Goal: Task Accomplishment & Management: Use online tool/utility

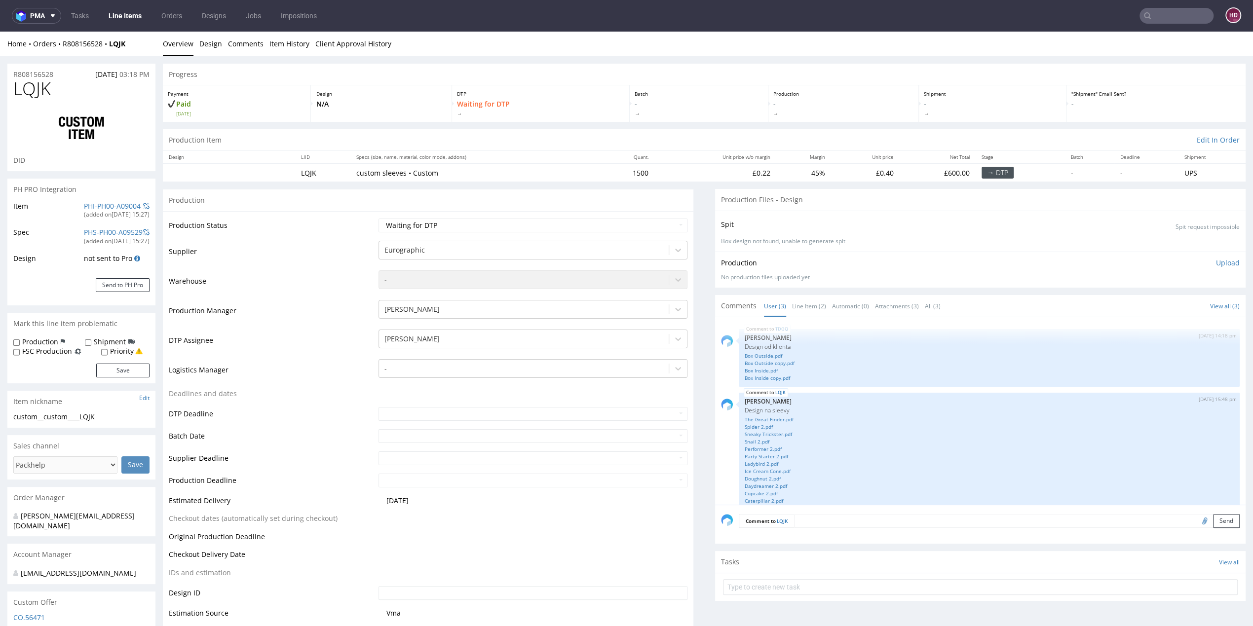
scroll to position [75, 0]
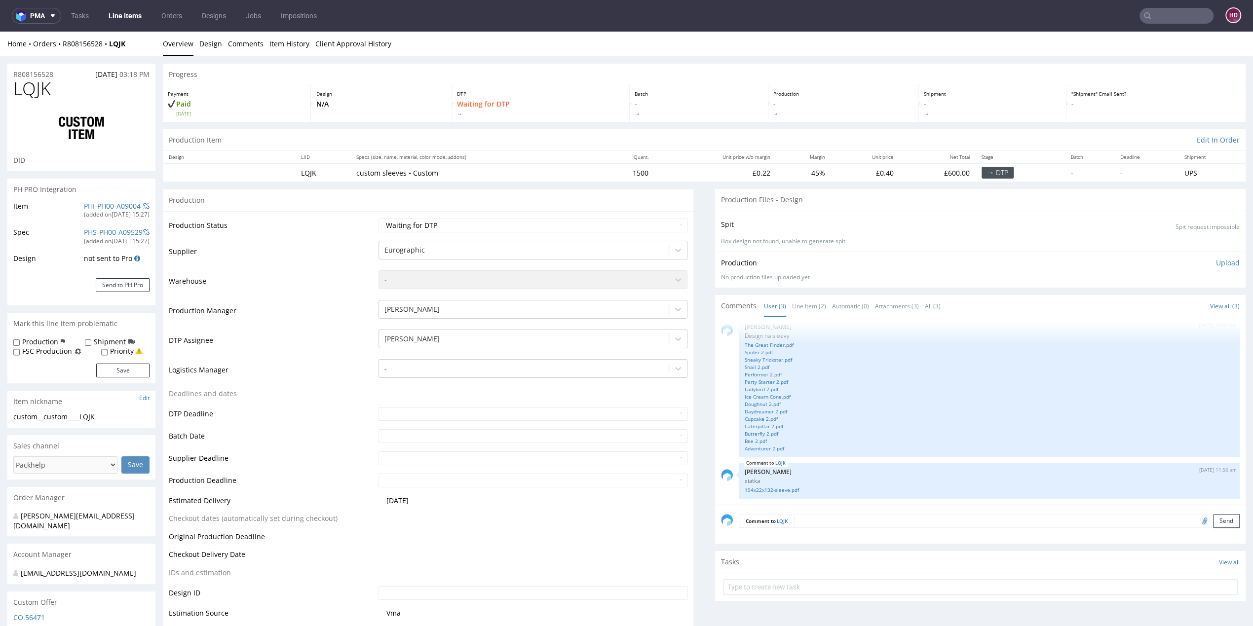
click at [140, 14] on link "Line Items" at bounding box center [125, 16] width 45 height 16
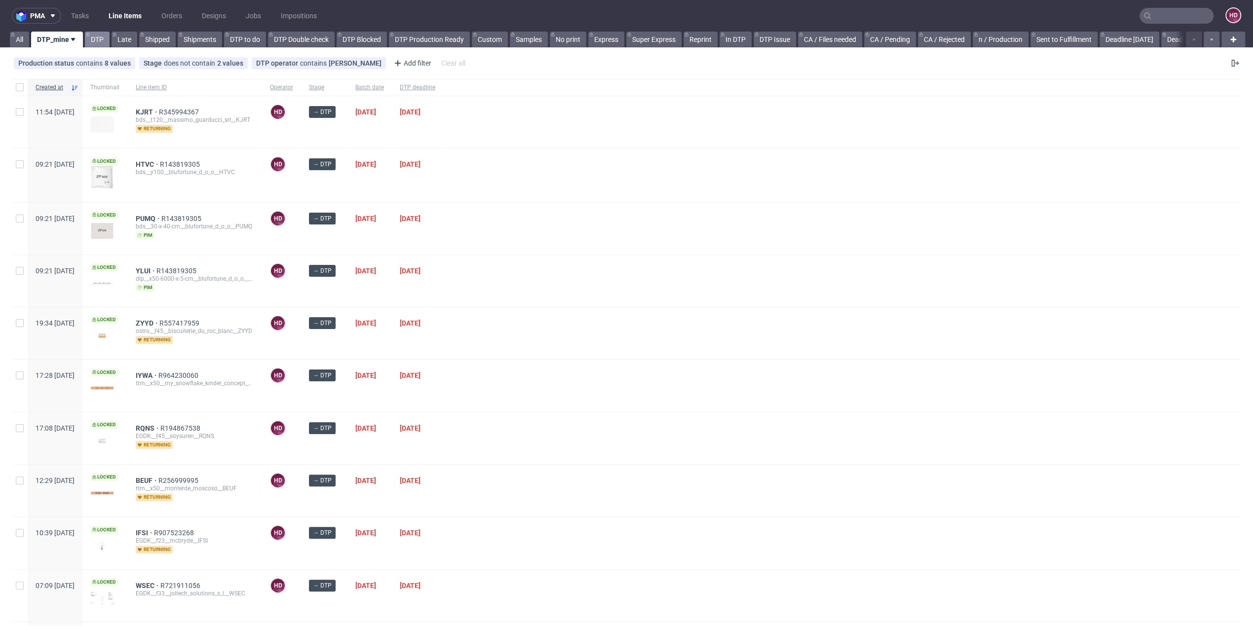
click at [97, 39] on link "DTP" at bounding box center [97, 40] width 25 height 16
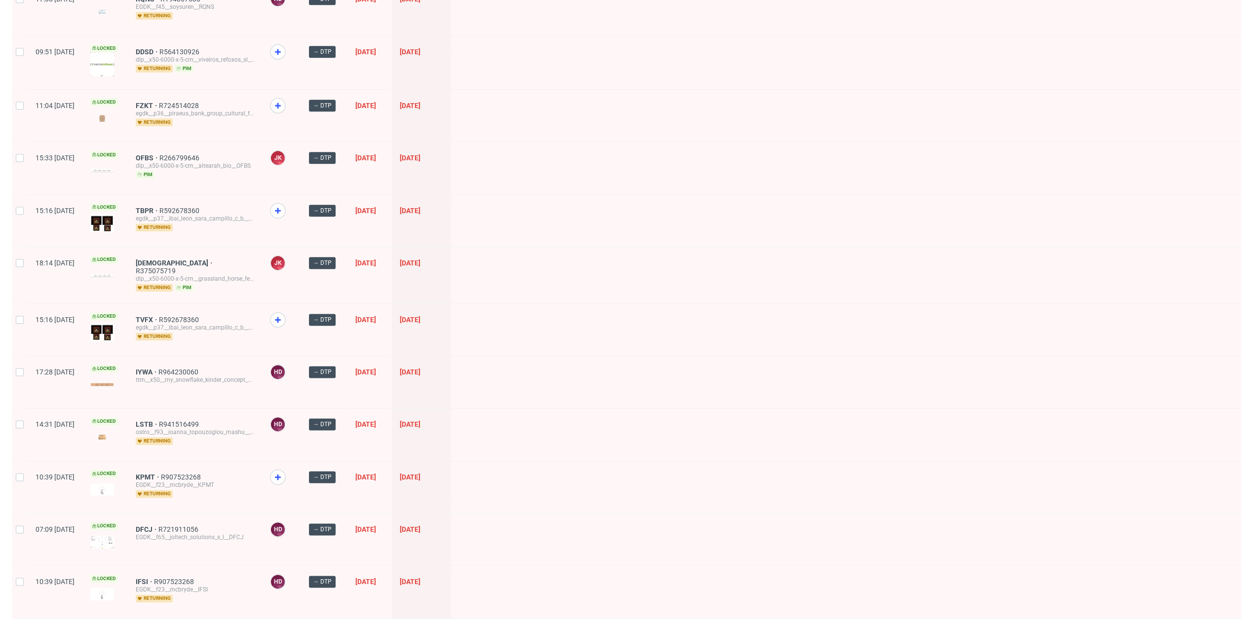
scroll to position [1151, 0]
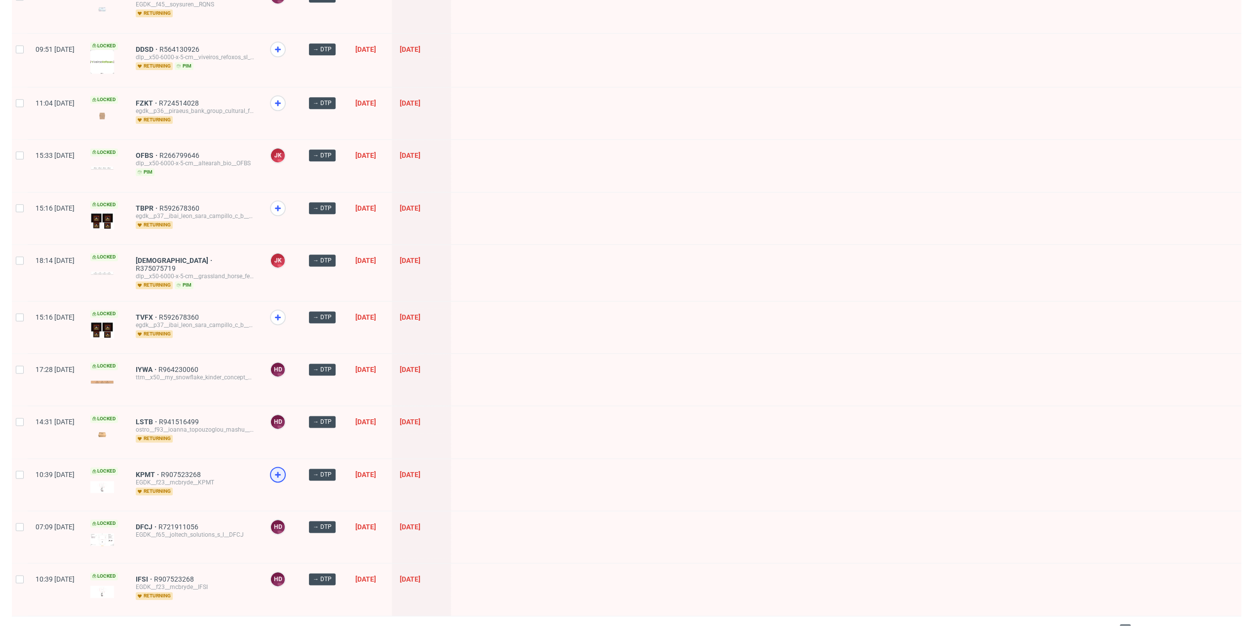
click at [281, 472] on use at bounding box center [278, 475] width 6 height 6
click at [1135, 625] on span "2" at bounding box center [1140, 631] width 11 height 12
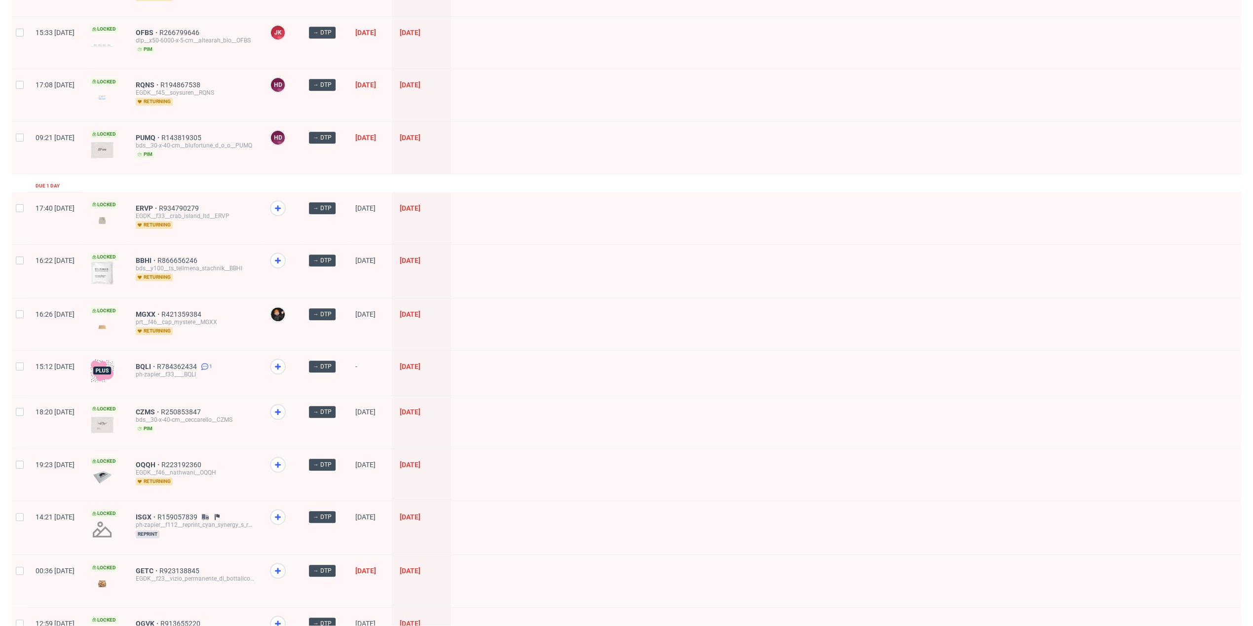
scroll to position [1103, 0]
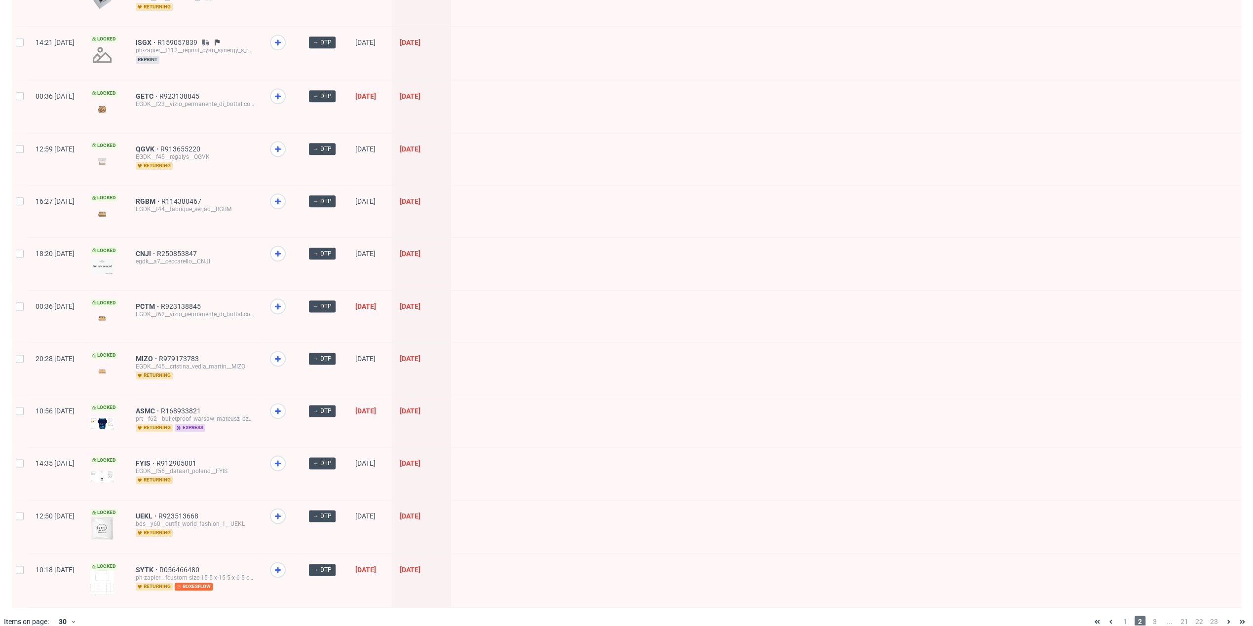
click at [205, 424] on span "express" at bounding box center [190, 428] width 31 height 8
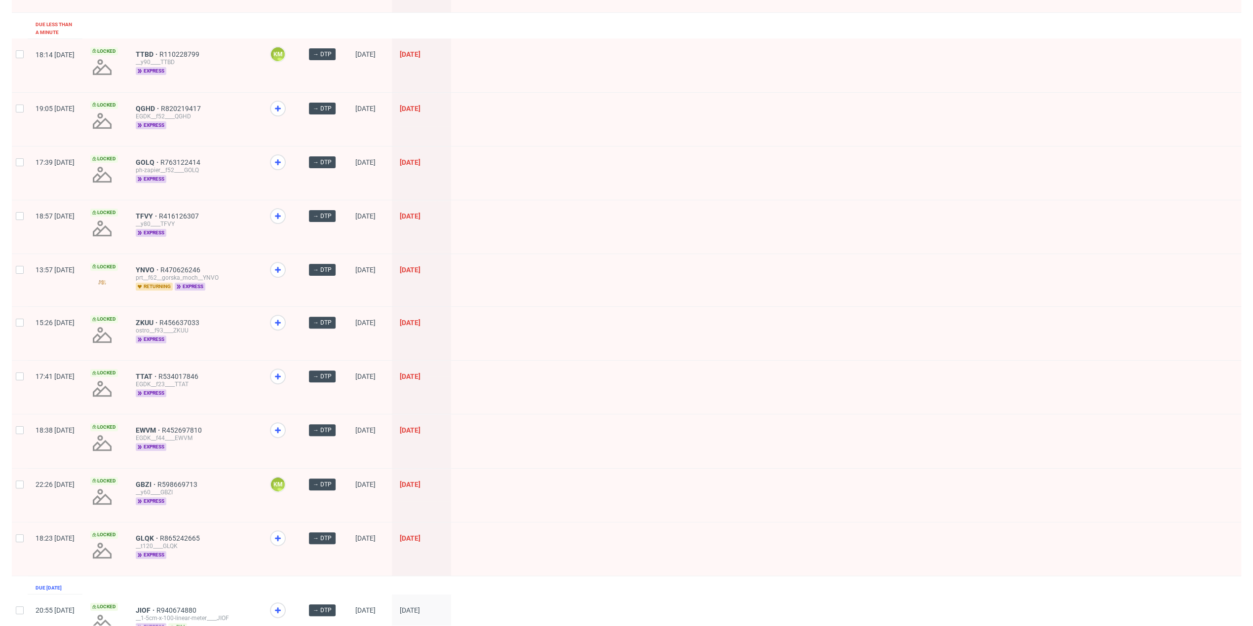
scroll to position [185, 0]
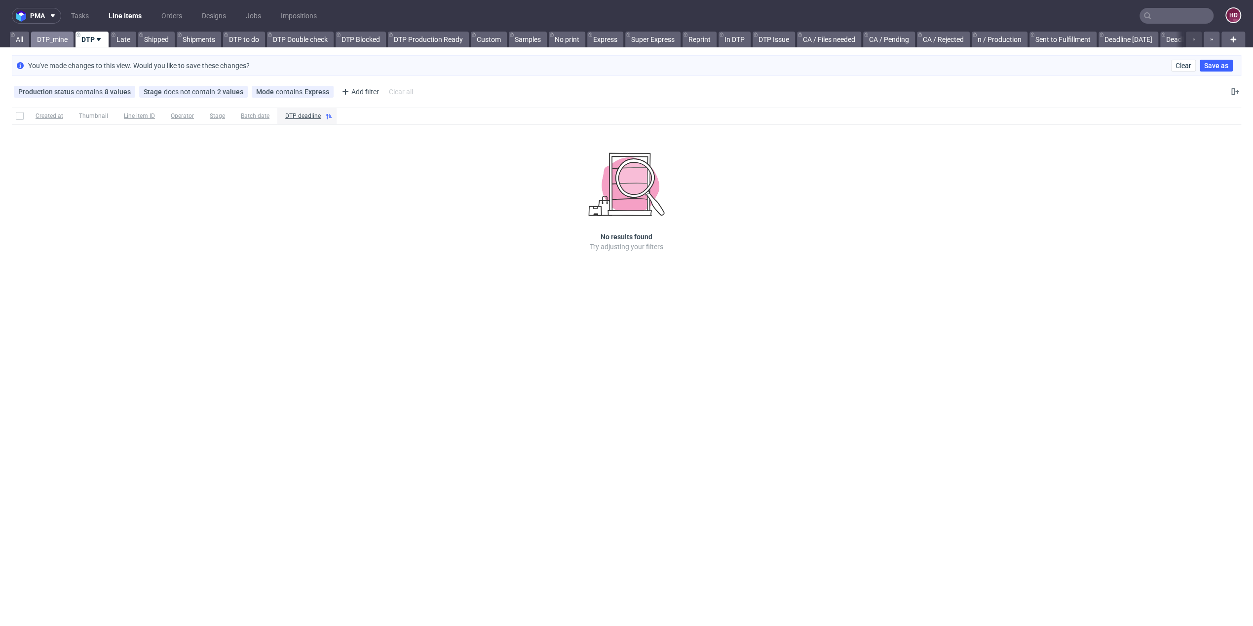
click at [65, 41] on link "DTP_mine" at bounding box center [52, 40] width 42 height 16
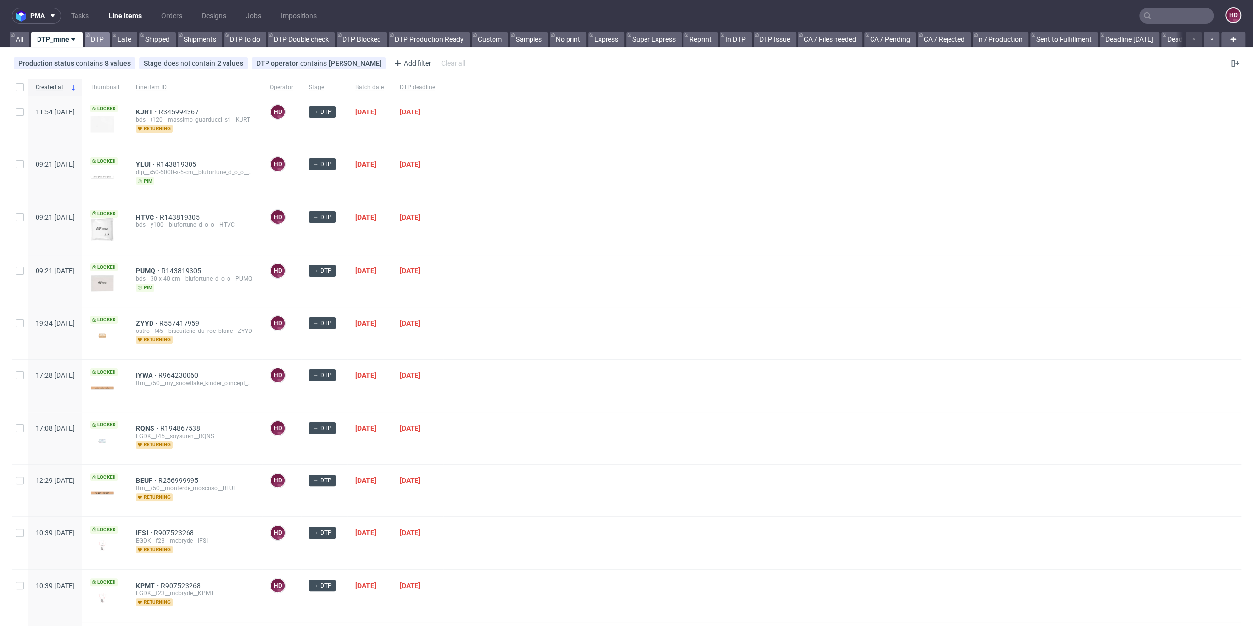
click at [93, 39] on link "DTP" at bounding box center [97, 40] width 25 height 16
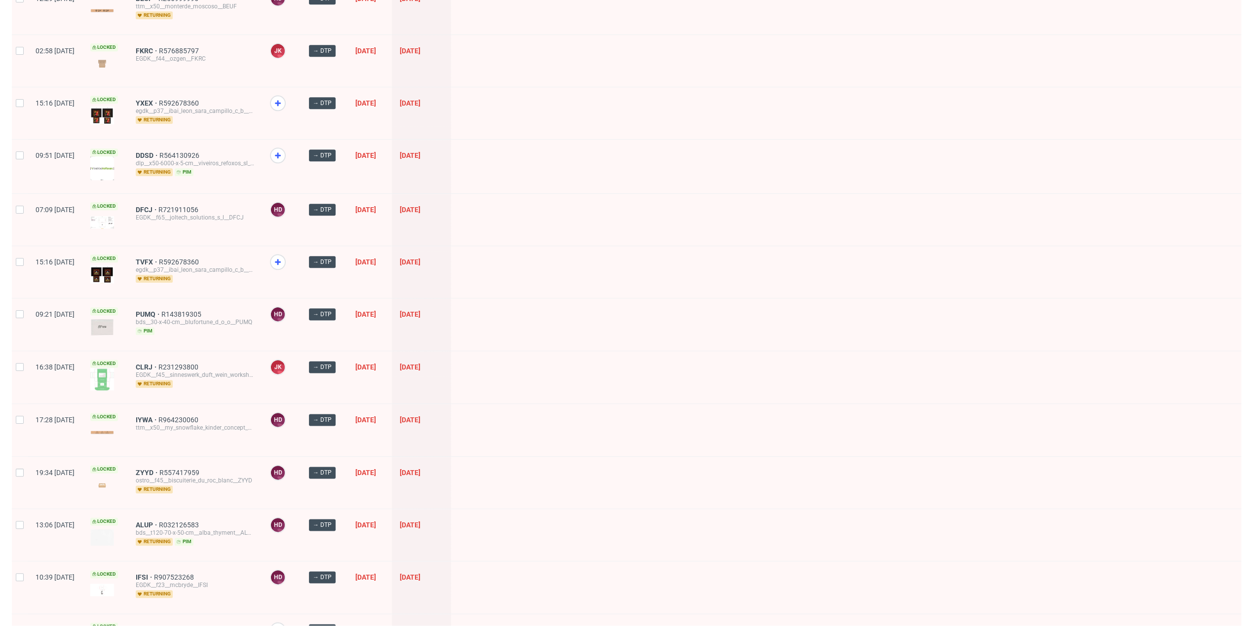
scroll to position [1151, 0]
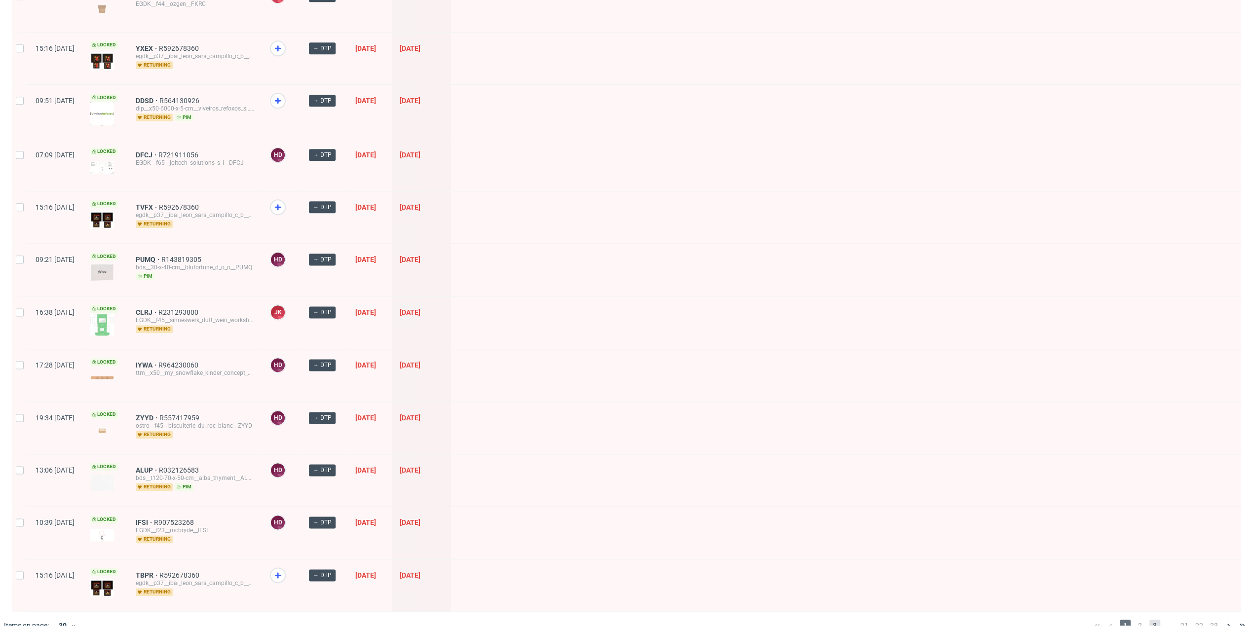
click at [1150, 620] on span "3" at bounding box center [1155, 626] width 11 height 12
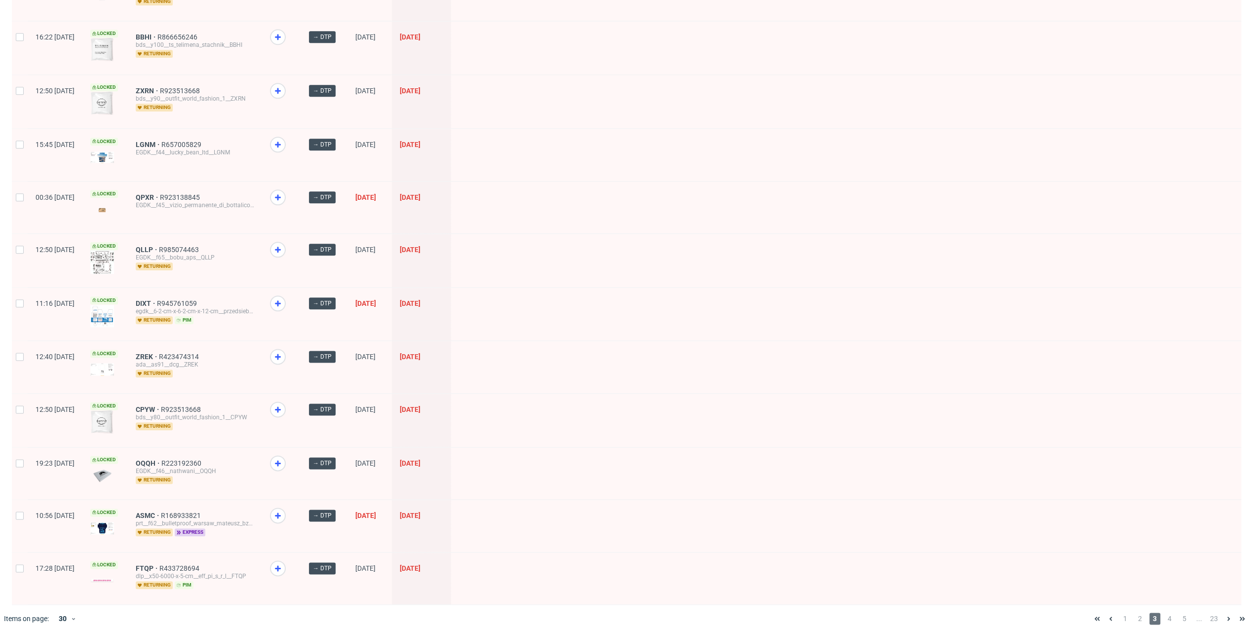
scroll to position [1085, 0]
click at [1165, 614] on span "4" at bounding box center [1170, 620] width 11 height 12
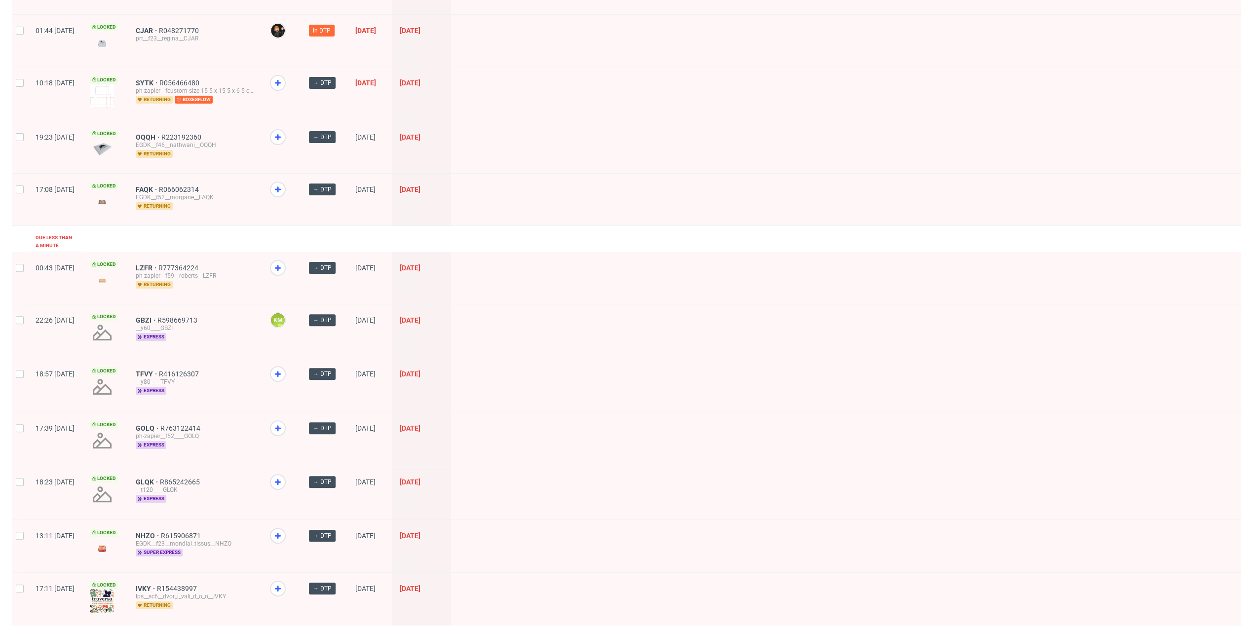
scroll to position [216, 0]
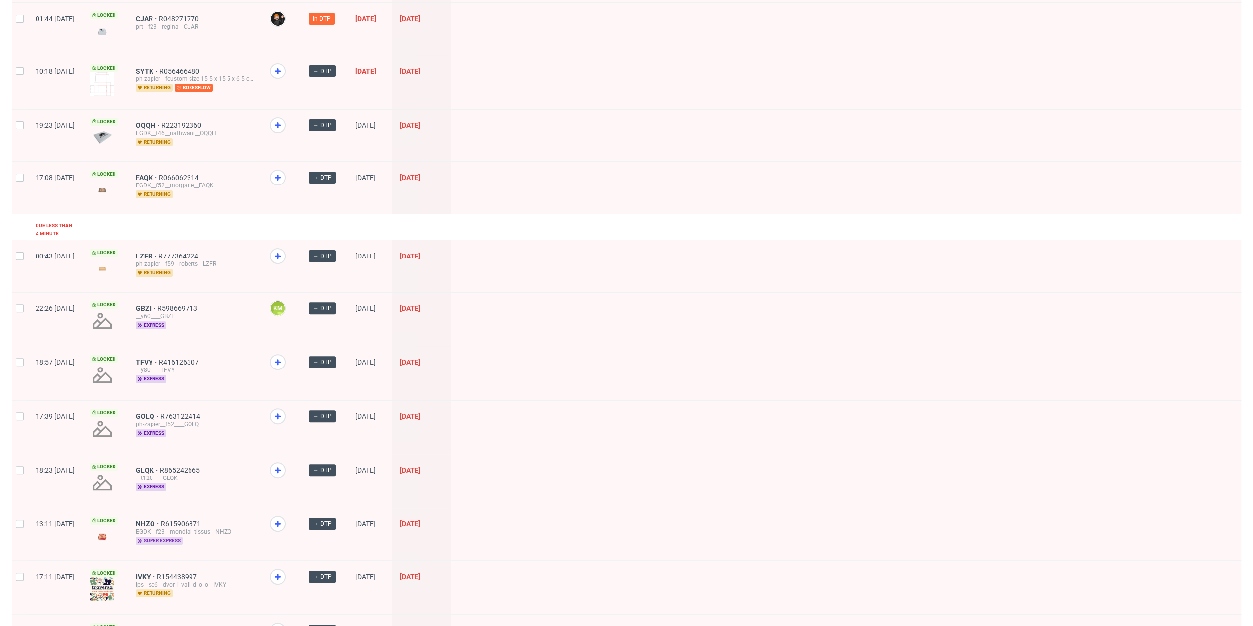
click at [183, 537] on span "super express" at bounding box center [159, 541] width 47 height 8
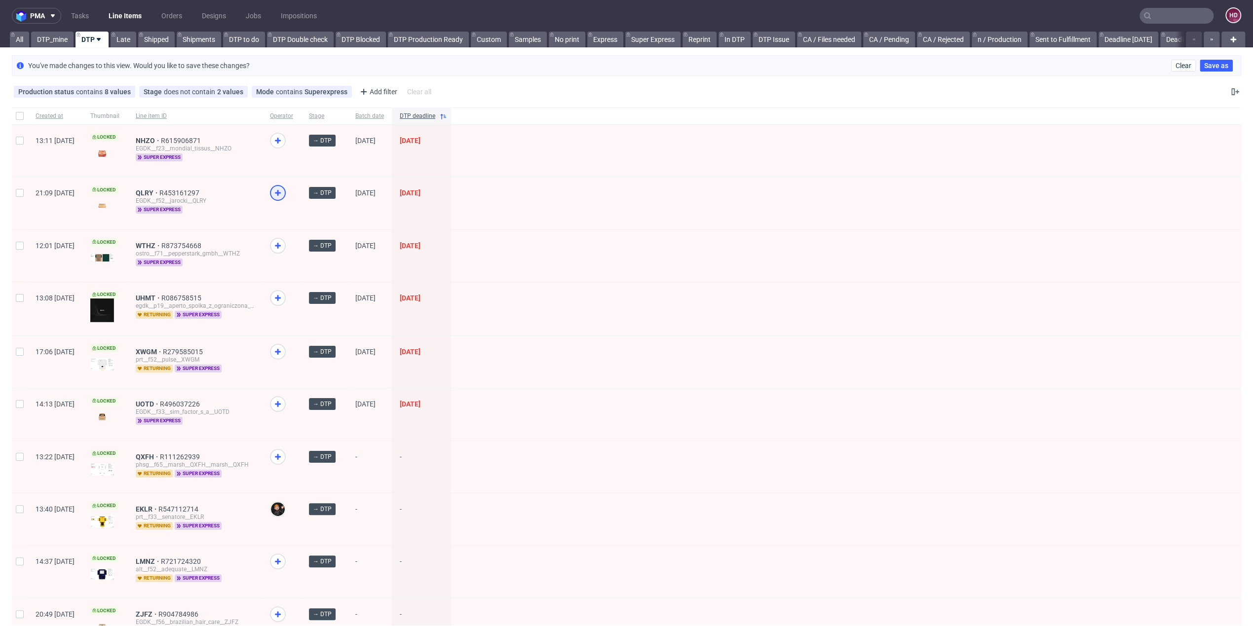
click at [284, 196] on icon at bounding box center [278, 193] width 12 height 12
click at [284, 401] on icon at bounding box center [278, 404] width 12 height 12
click at [284, 135] on icon at bounding box center [278, 141] width 12 height 12
click at [59, 41] on link "DTP_mine" at bounding box center [52, 40] width 42 height 16
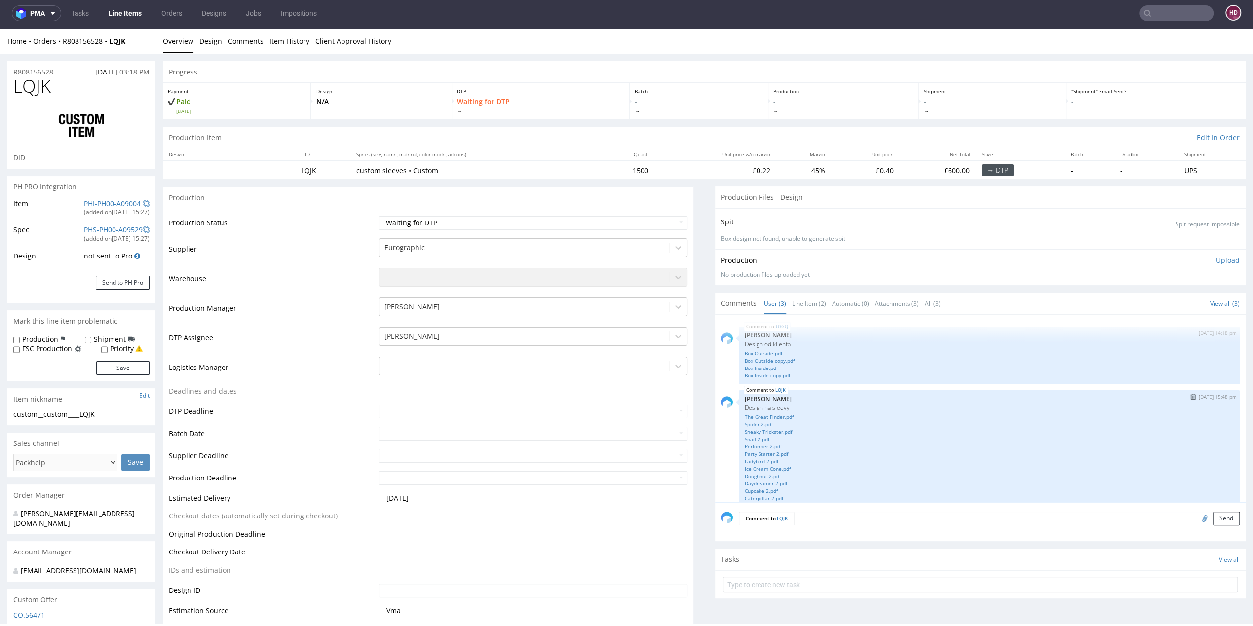
scroll to position [75, 0]
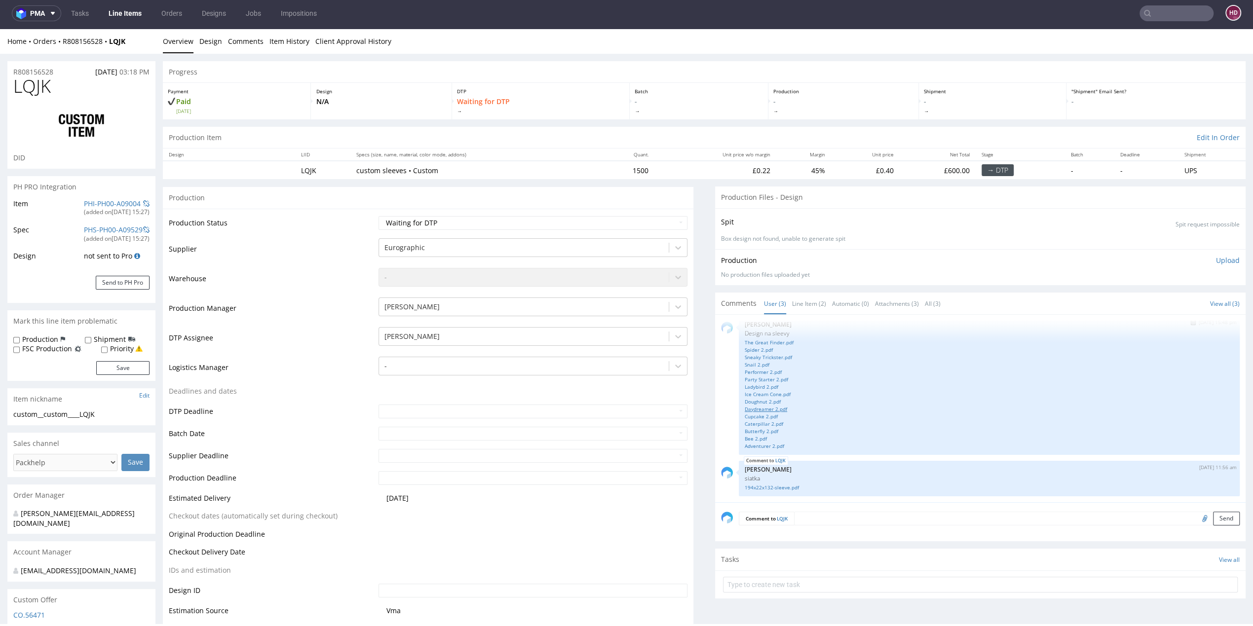
click at [757, 409] on link "Daydreamer 2.pdf" at bounding box center [989, 409] width 489 height 7
click at [753, 414] on link "Cupcake 2.pdf" at bounding box center [989, 416] width 489 height 7
click at [745, 425] on link "Caterpillar 2.pdf" at bounding box center [989, 424] width 489 height 7
